Goal: Navigation & Orientation: Find specific page/section

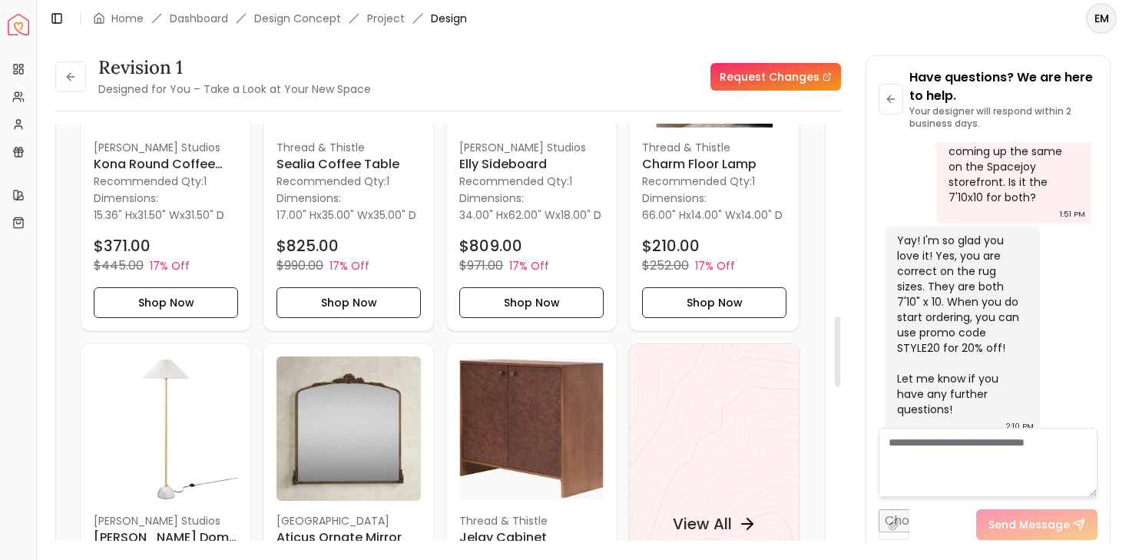
scroll to position [1502, 0]
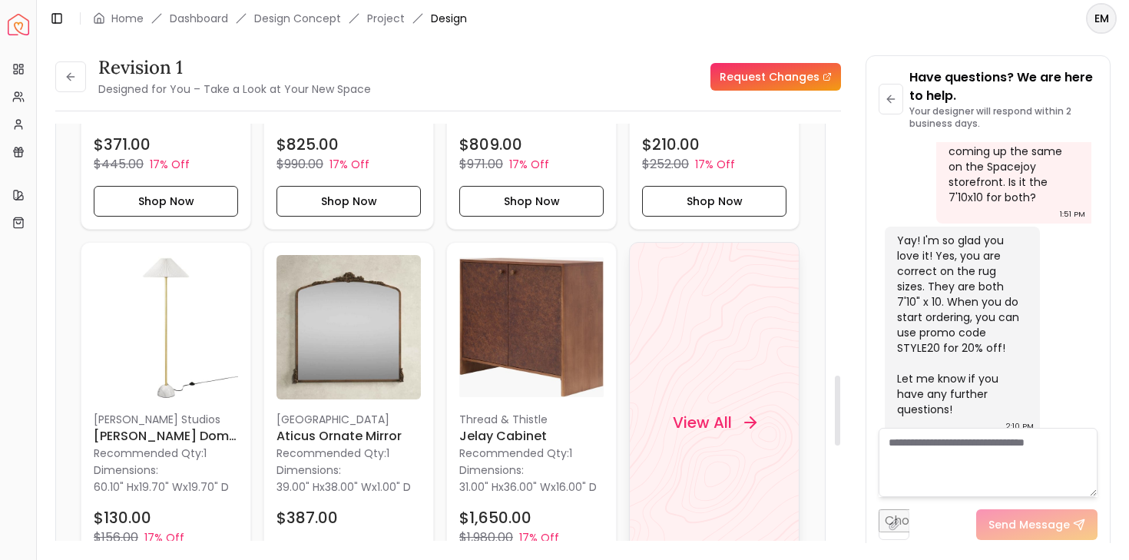
click at [718, 402] on div "View All" at bounding box center [714, 422] width 170 height 361
click at [82, 83] on button at bounding box center [70, 76] width 31 height 31
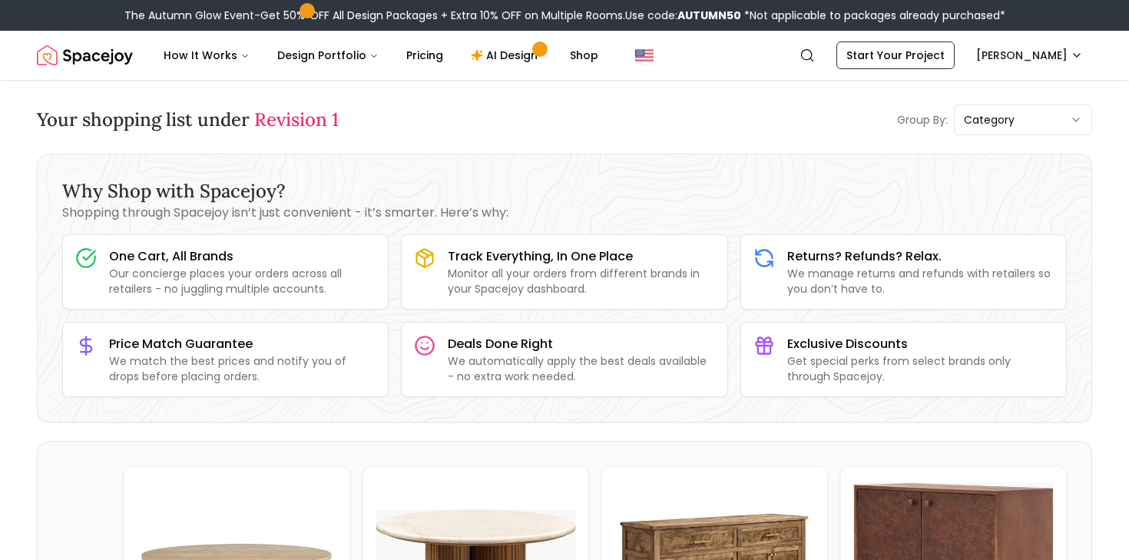
click at [274, 122] on span "Revision 1" at bounding box center [296, 120] width 84 height 24
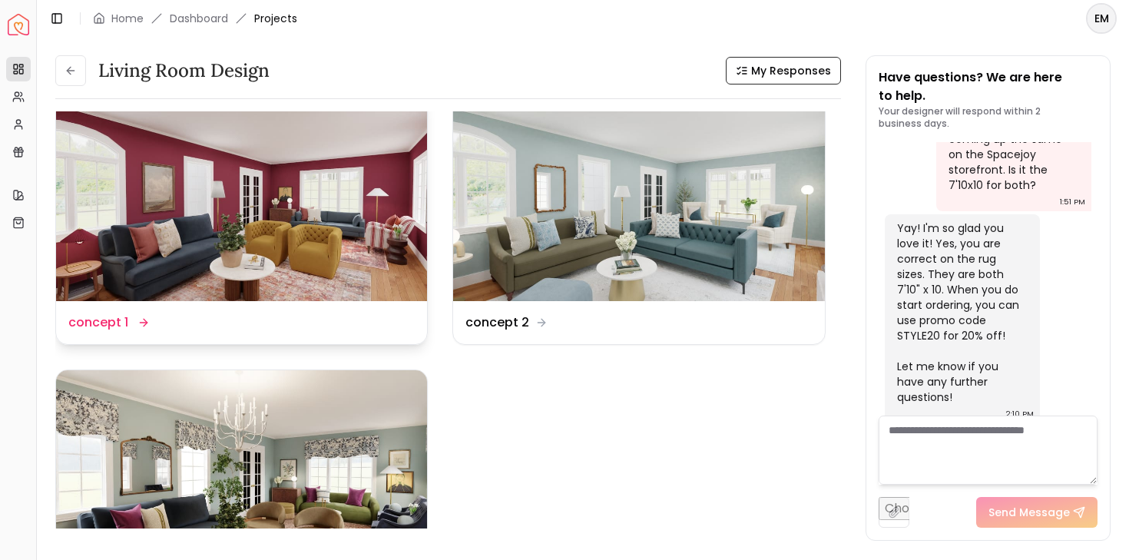
scroll to position [44, 0]
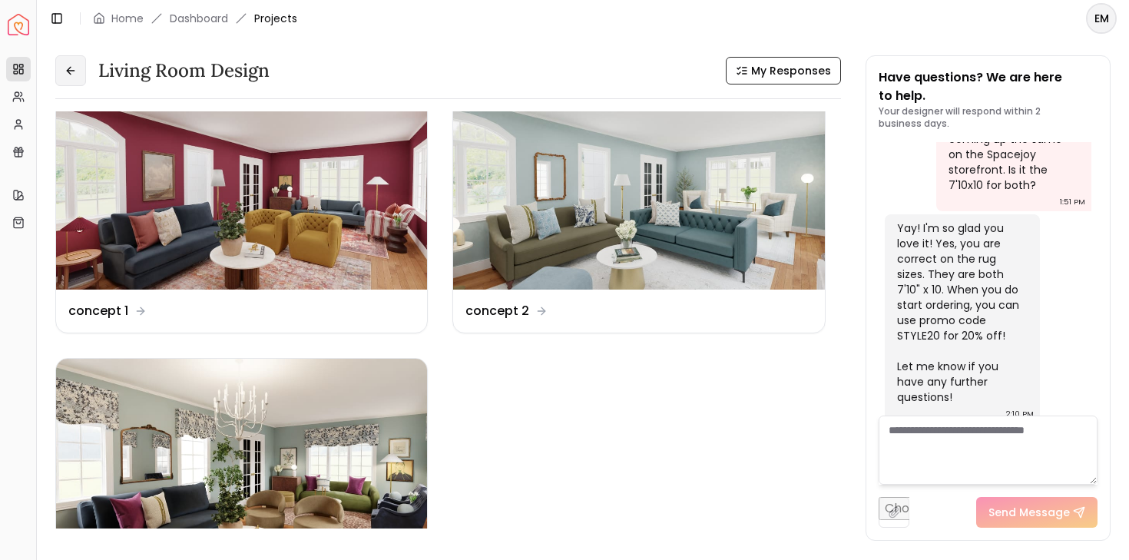
click at [68, 65] on icon at bounding box center [71, 71] width 12 height 12
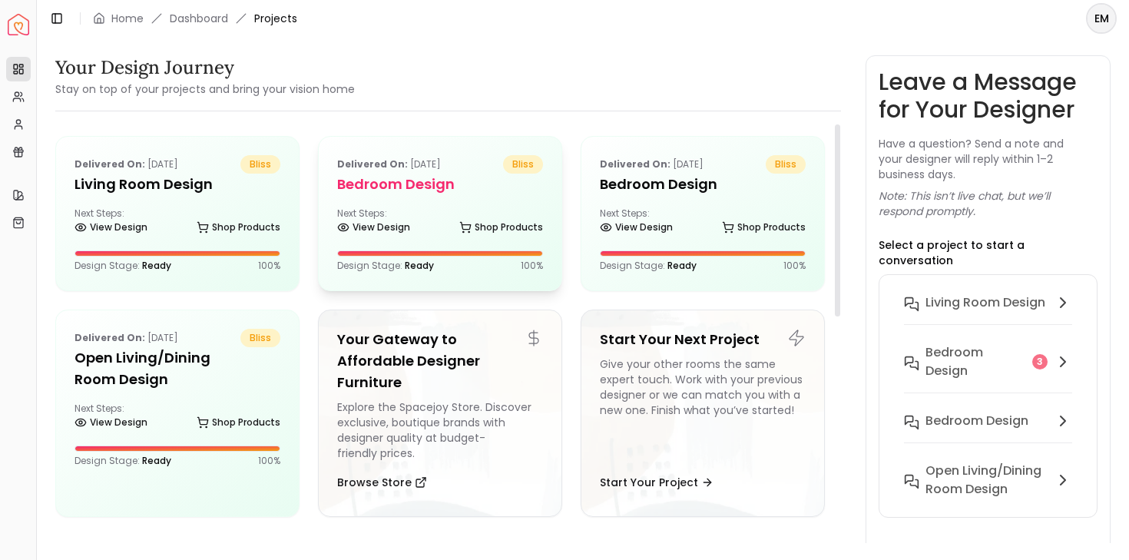
click at [434, 227] on div "View Design Shop Products" at bounding box center [440, 230] width 206 height 15
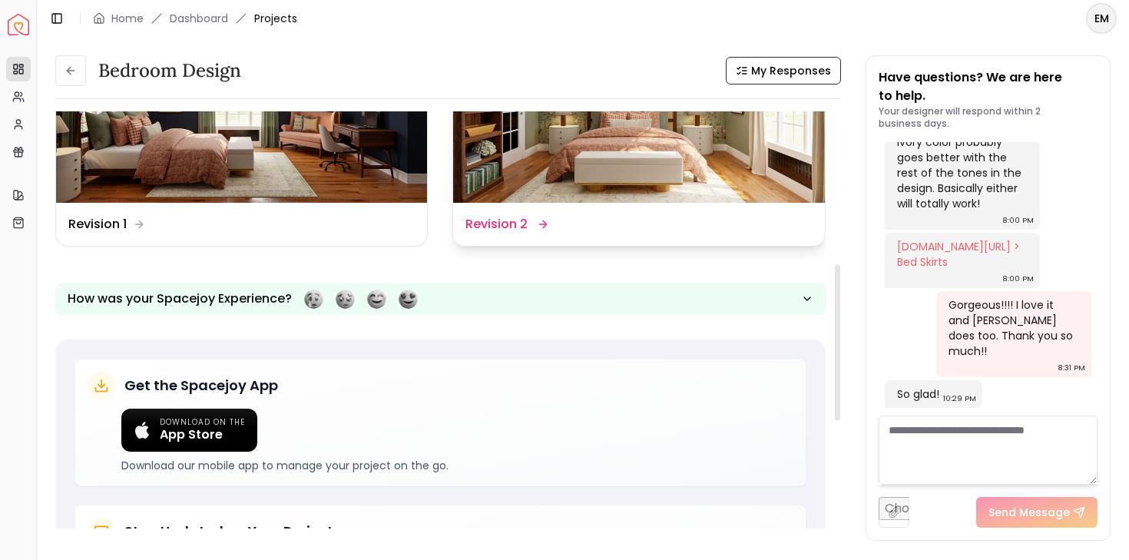
scroll to position [320, 0]
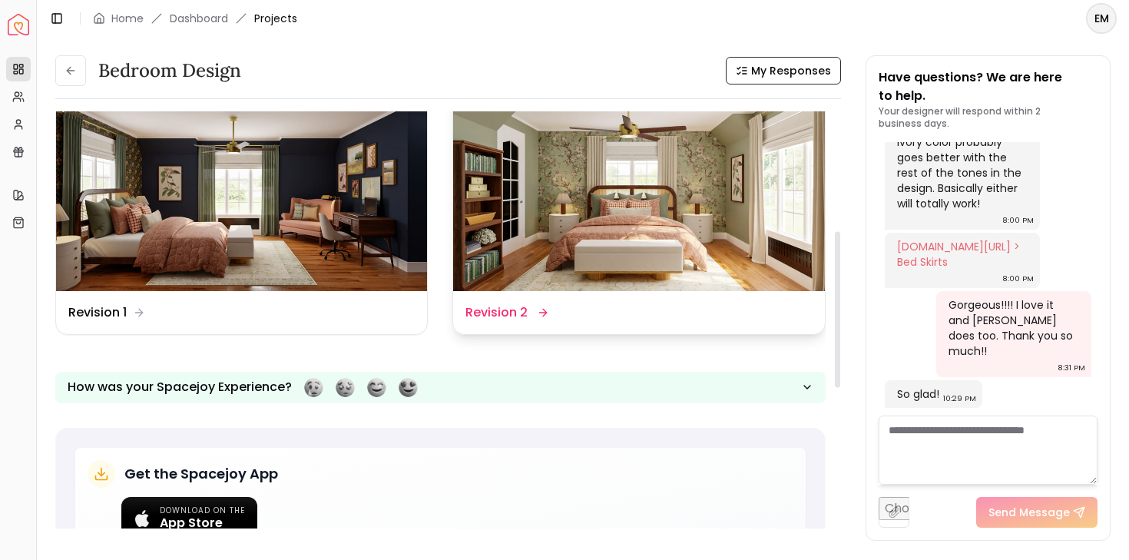
click at [678, 230] on img at bounding box center [638, 186] width 371 height 209
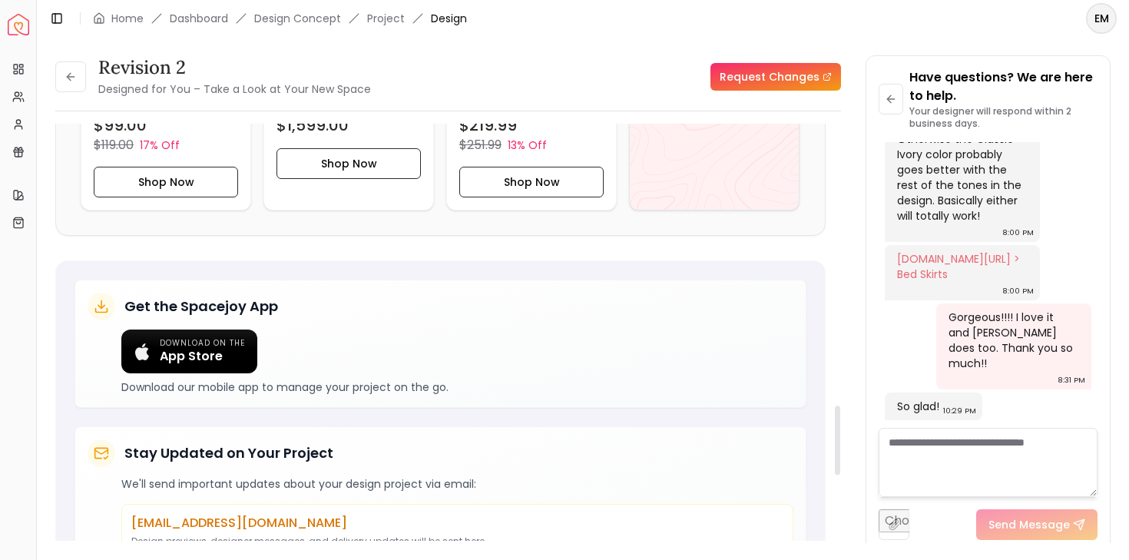
scroll to position [1663, 0]
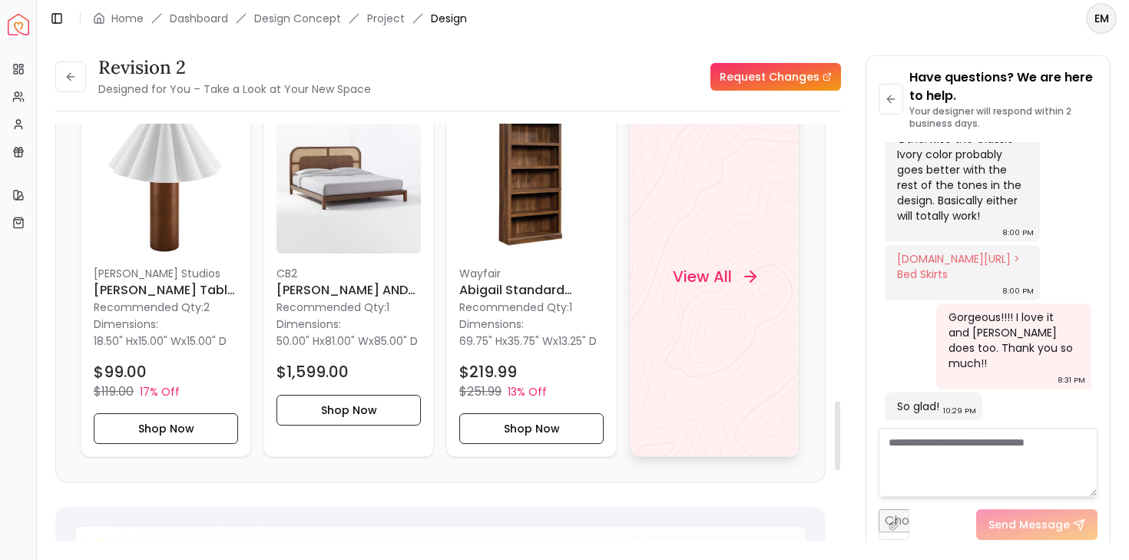
click at [749, 239] on div "View All" at bounding box center [714, 276] width 170 height 361
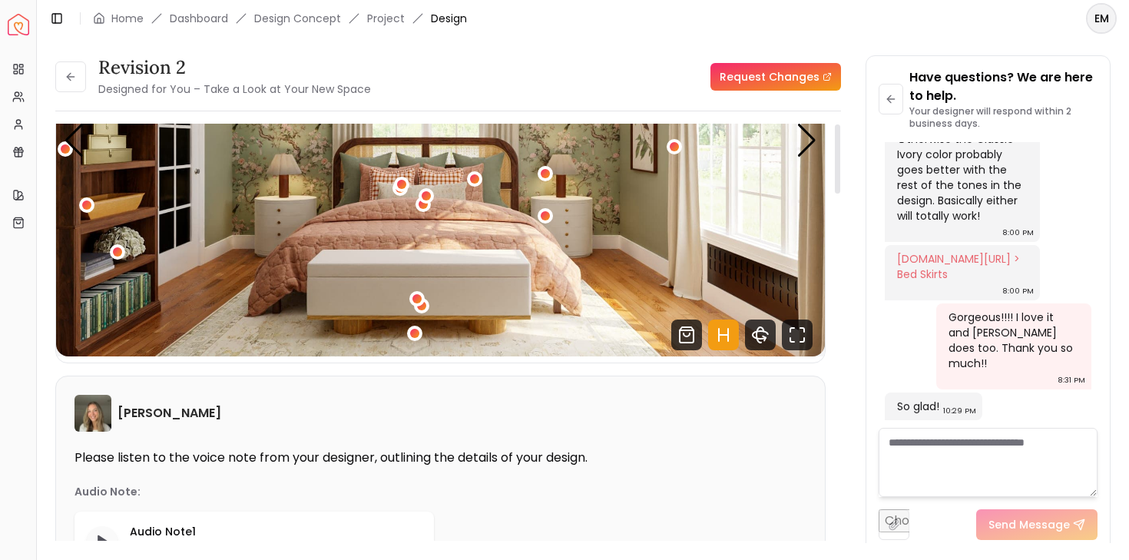
scroll to position [0, 0]
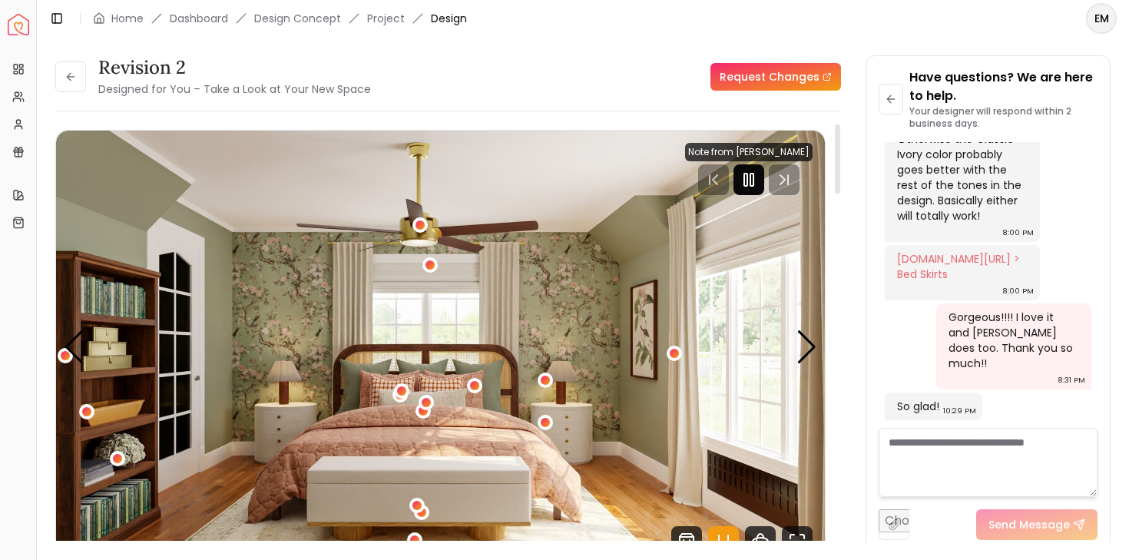
click at [750, 170] on icon "Pause" at bounding box center [749, 179] width 18 height 18
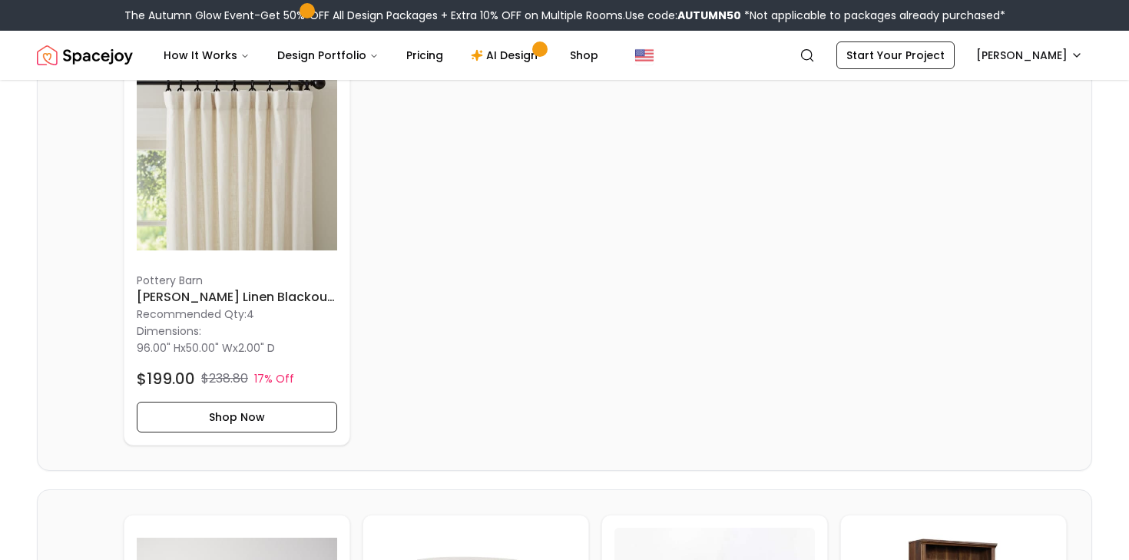
scroll to position [1709, 0]
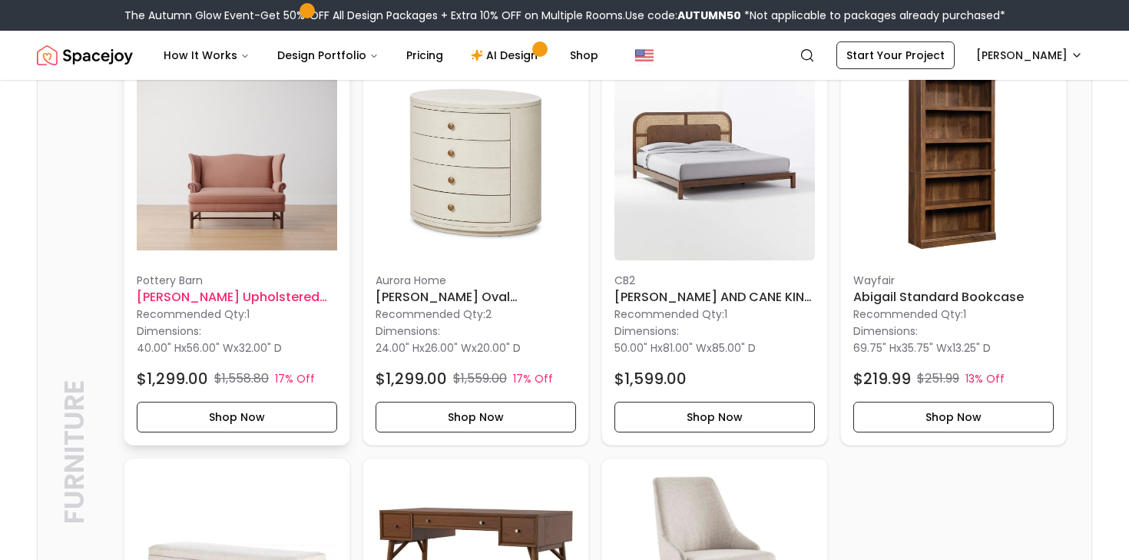
click at [267, 212] on img at bounding box center [237, 160] width 200 height 200
